Goal: Information Seeking & Learning: Learn about a topic

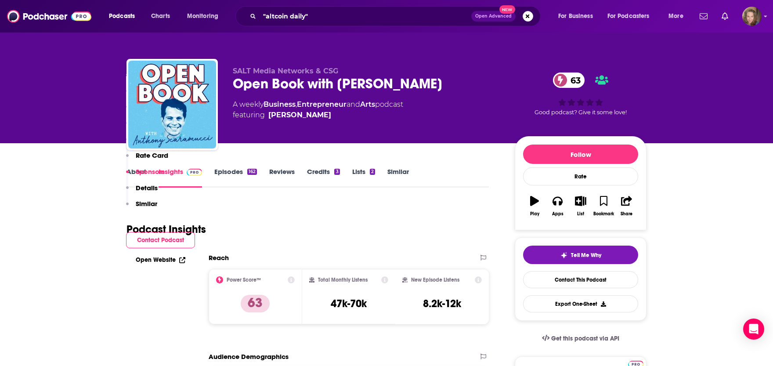
scroll to position [1353, 0]
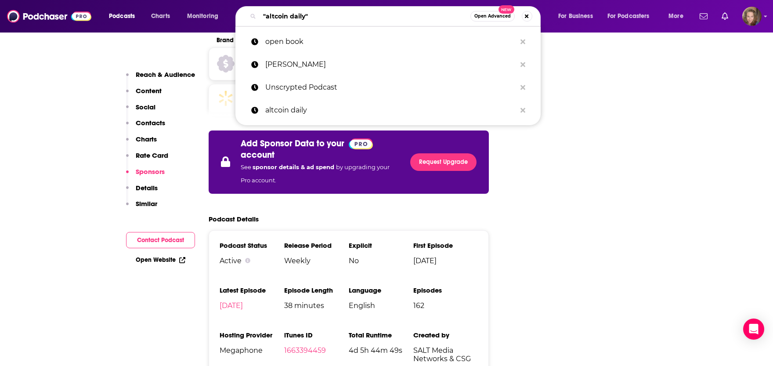
drag, startPoint x: 320, startPoint y: 10, endPoint x: 196, endPoint y: -8, distance: 125.7
click at [260, 9] on input ""altcoin daily"" at bounding box center [365, 16] width 211 height 14
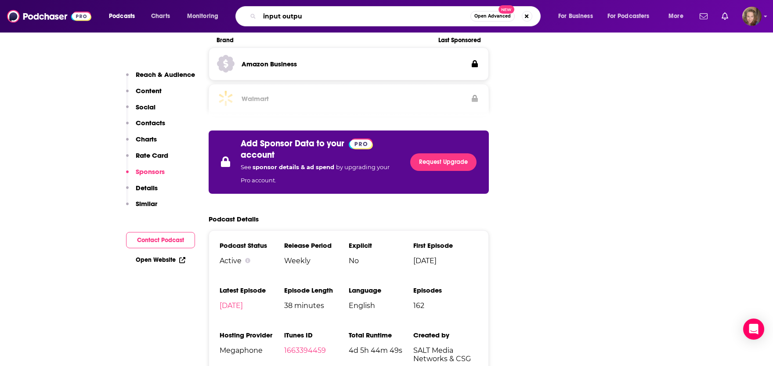
type input "input output"
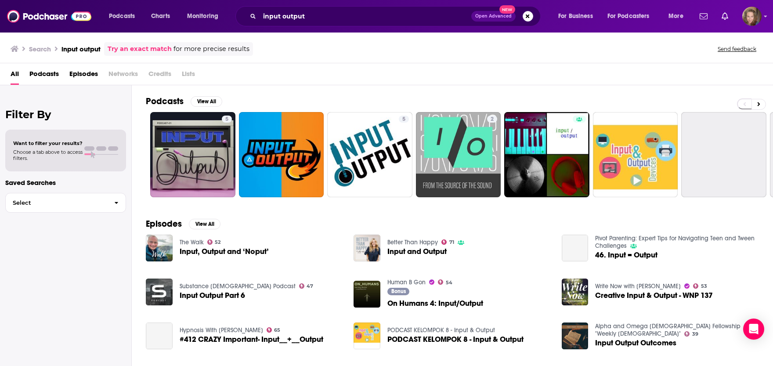
click at [164, 104] on h2 "Podcasts" at bounding box center [165, 101] width 38 height 11
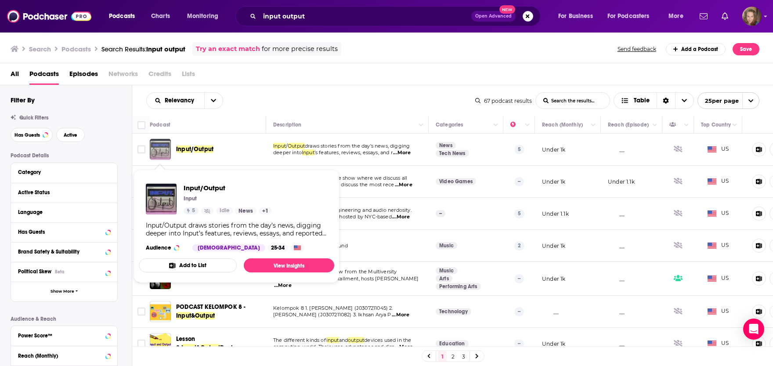
click at [165, 149] on img "Input/Output" at bounding box center [160, 149] width 21 height 21
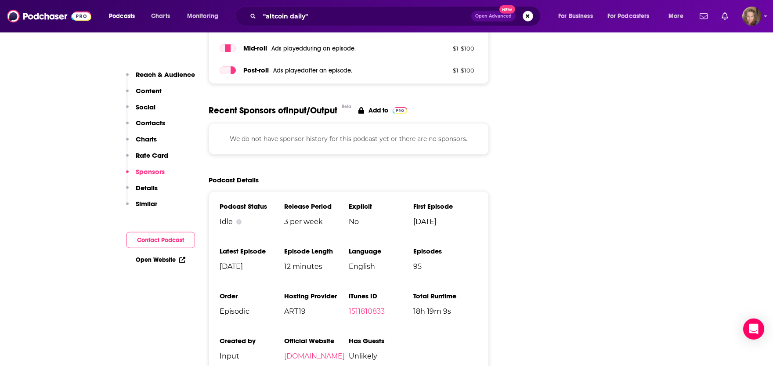
scroll to position [1063, 0]
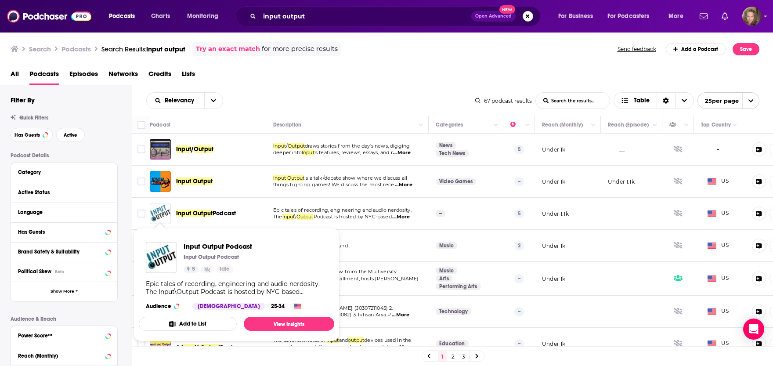
click at [157, 210] on img "Input Output Podcast" at bounding box center [160, 213] width 21 height 21
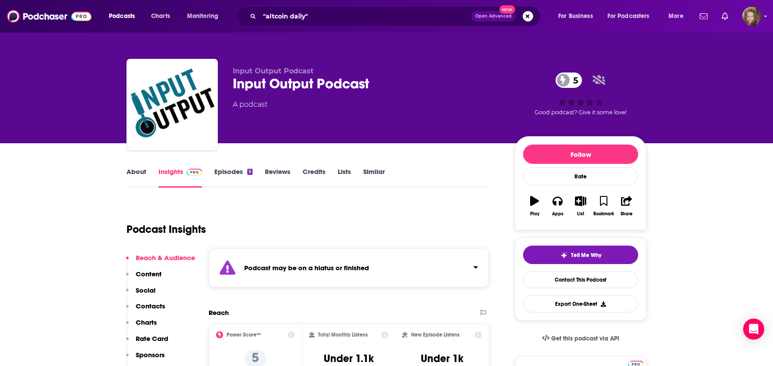
click at [136, 173] on link "About" at bounding box center [137, 177] width 20 height 20
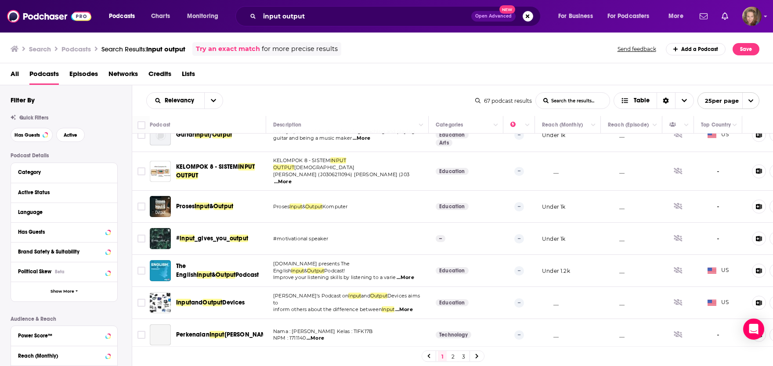
scroll to position [304, 0]
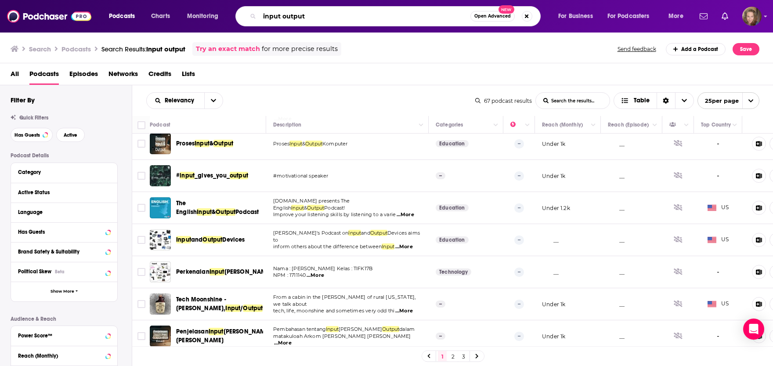
click at [310, 13] on input "input output" at bounding box center [365, 16] width 211 height 14
drag, startPoint x: 310, startPoint y: 13, endPoint x: 221, endPoint y: 13, distance: 88.7
click at [260, 13] on input "input output" at bounding box center [365, 16] width 211 height 14
type input "what bitcoin did"
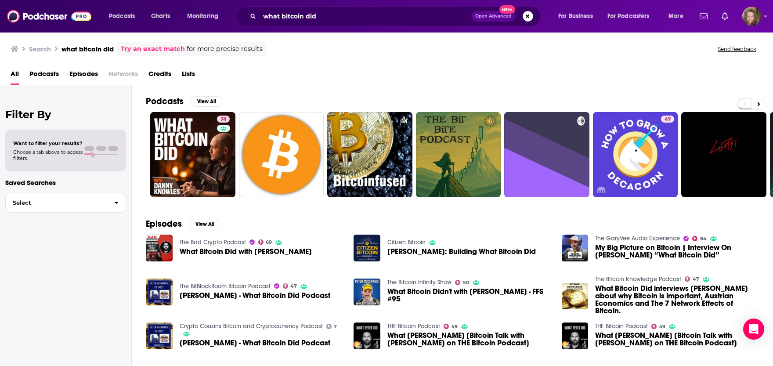
click at [156, 97] on h2 "Podcasts" at bounding box center [165, 101] width 38 height 11
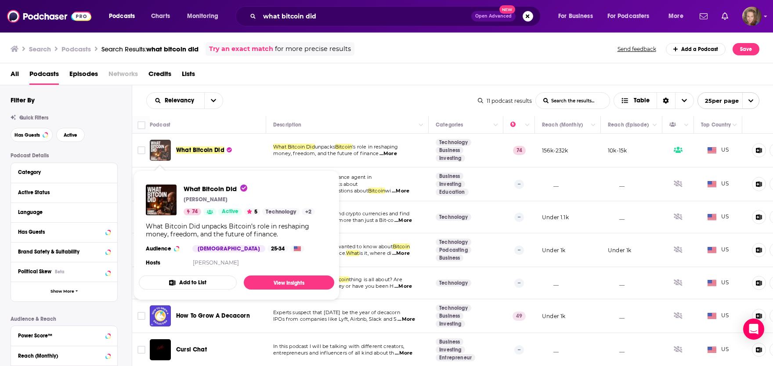
click at [158, 152] on img "What Bitcoin Did" at bounding box center [160, 150] width 21 height 21
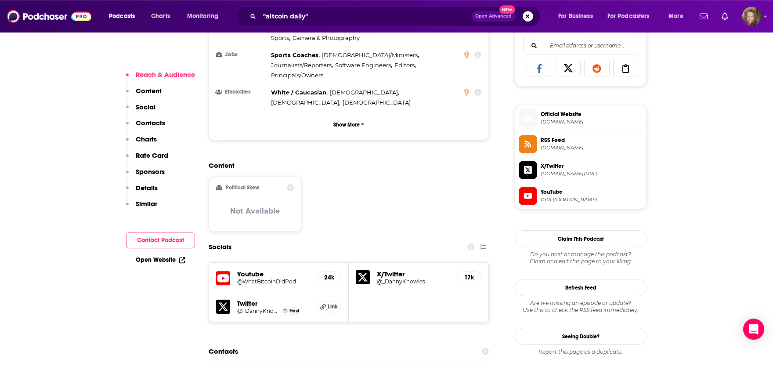
scroll to position [580, 0]
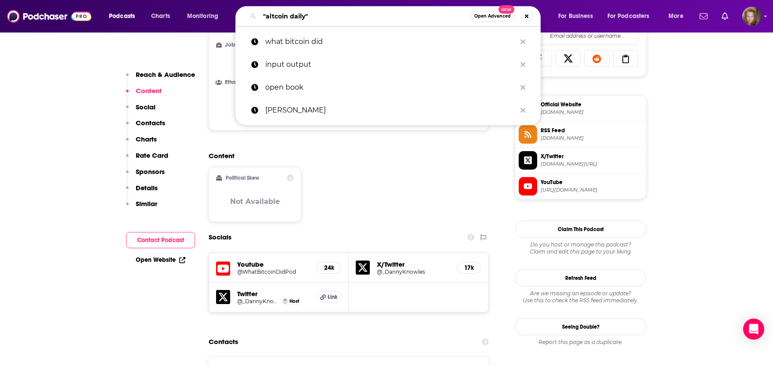
drag, startPoint x: 326, startPoint y: 16, endPoint x: 170, endPoint y: 13, distance: 156.8
click at [260, 13] on input ""altcoin daily"" at bounding box center [365, 16] width 211 height 14
paste input "[PERSON_NAME] on Tech"
type input "[PERSON_NAME] on Tech"
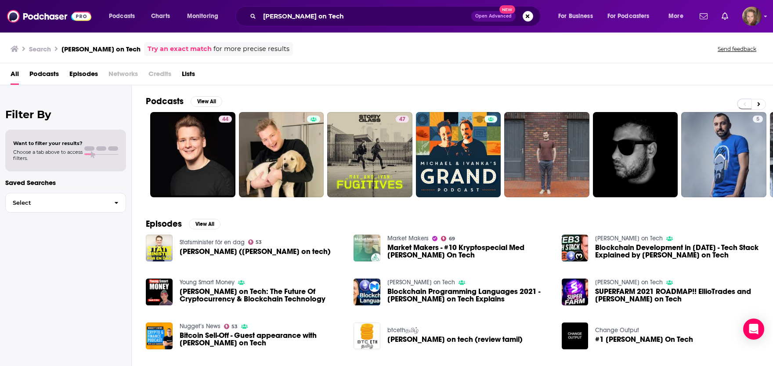
click at [170, 102] on h2 "Podcasts" at bounding box center [165, 101] width 38 height 11
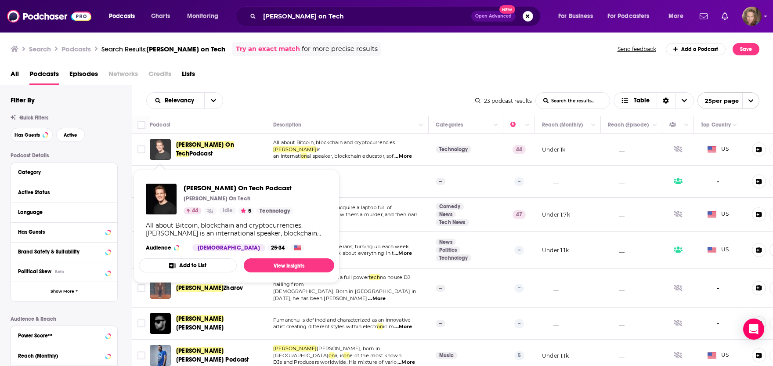
click at [163, 145] on img "Ivan On Tech Podcast" at bounding box center [160, 149] width 21 height 21
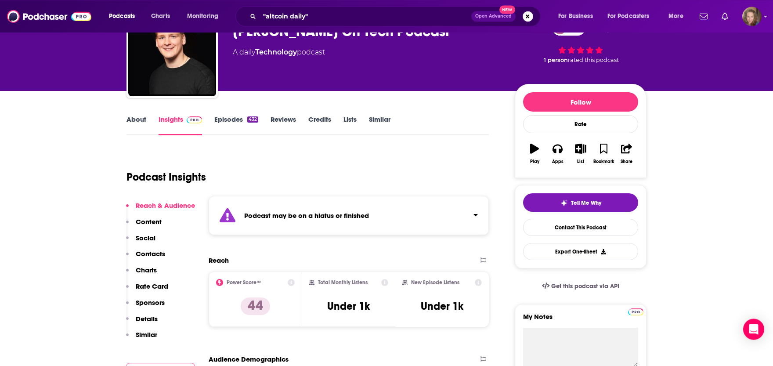
scroll to position [97, 0]
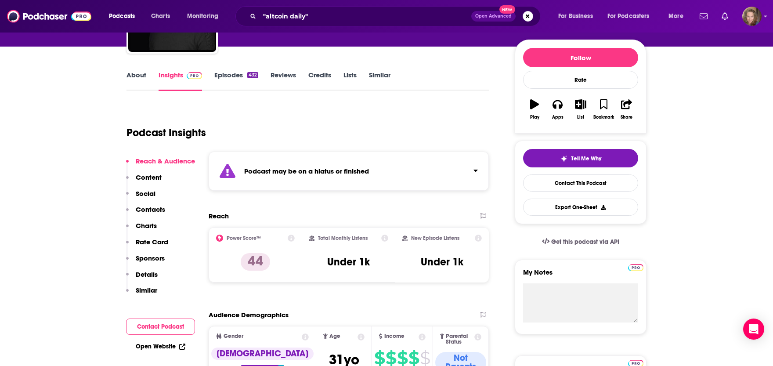
click at [230, 75] on link "Episodes 432" at bounding box center [236, 81] width 44 height 20
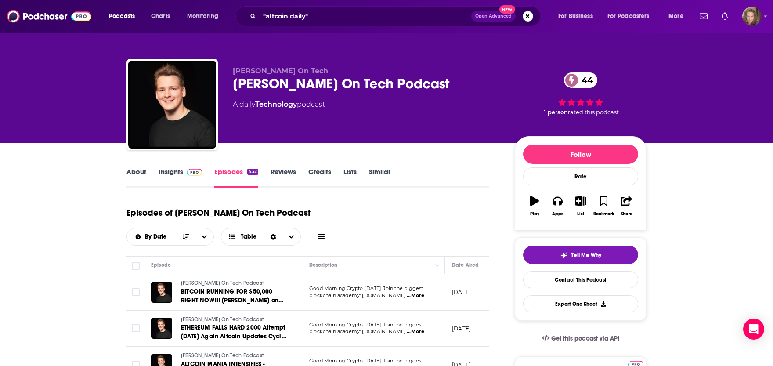
click at [139, 169] on link "About" at bounding box center [137, 177] width 20 height 20
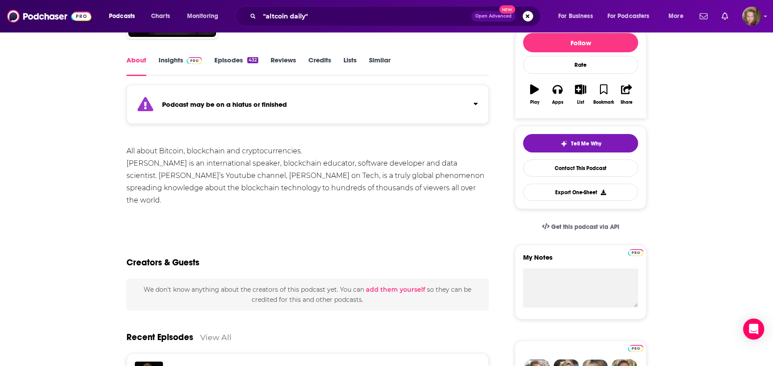
scroll to position [97, 0]
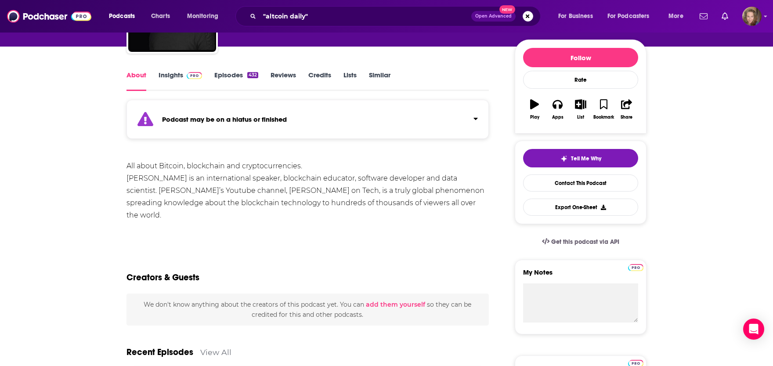
click at [321, 73] on link "Credits" at bounding box center [319, 81] width 23 height 20
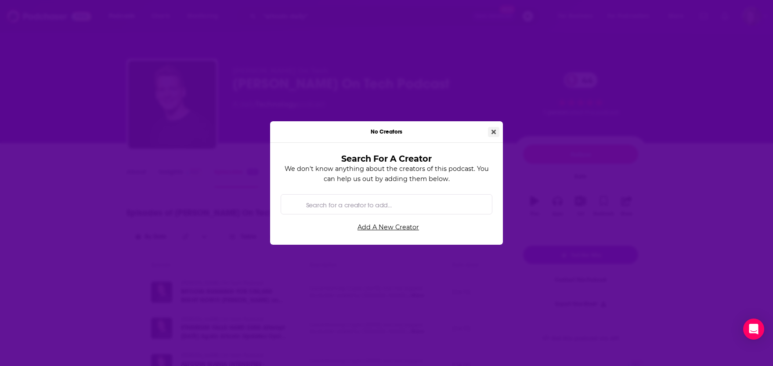
click at [492, 133] on icon "Close" at bounding box center [494, 132] width 4 height 6
